Goal: Navigation & Orientation: Find specific page/section

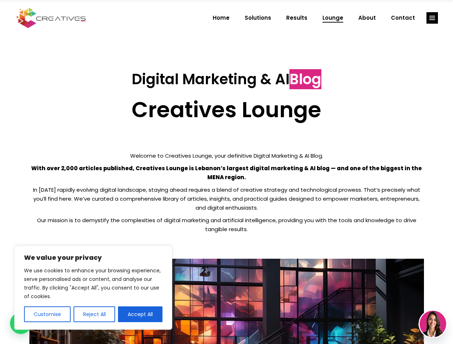
click at [226, 172] on p "With over 2,000 articles published, Creatives Lounge is Lebanon’s largest digit…" at bounding box center [226, 173] width 394 height 18
click at [47, 314] on button "Customise" at bounding box center [47, 315] width 47 height 16
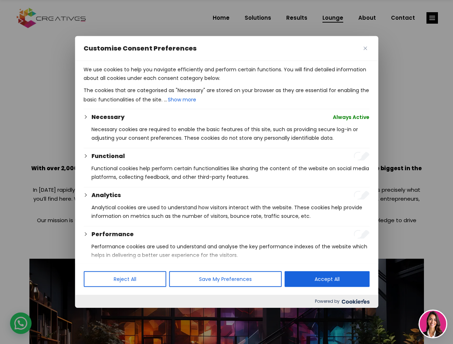
click at [94, 314] on div at bounding box center [226, 172] width 453 height 344
click at [140, 82] on p "We use cookies to help you navigate efficiently and perform certain functions. …" at bounding box center [227, 73] width 286 height 17
click at [432, 18] on div at bounding box center [226, 172] width 453 height 344
click at [433, 324] on img at bounding box center [432, 324] width 27 height 27
